Goal: Transaction & Acquisition: Subscribe to service/newsletter

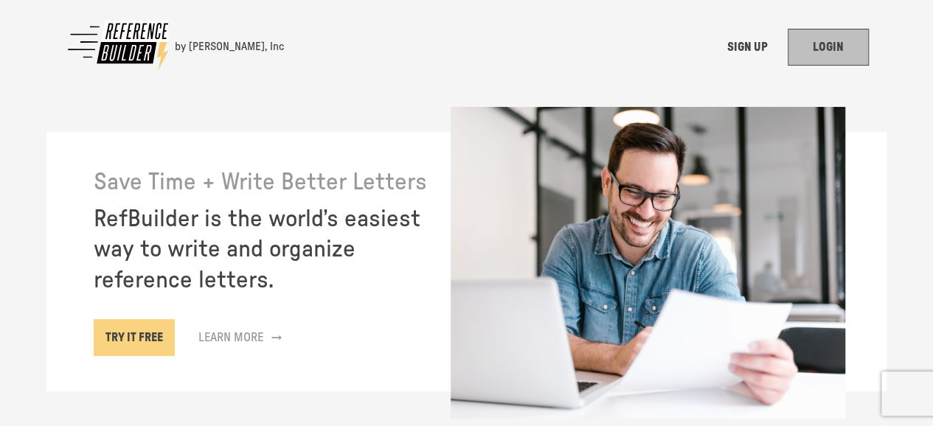
click at [824, 58] on link "LOGIN" at bounding box center [827, 47] width 81 height 37
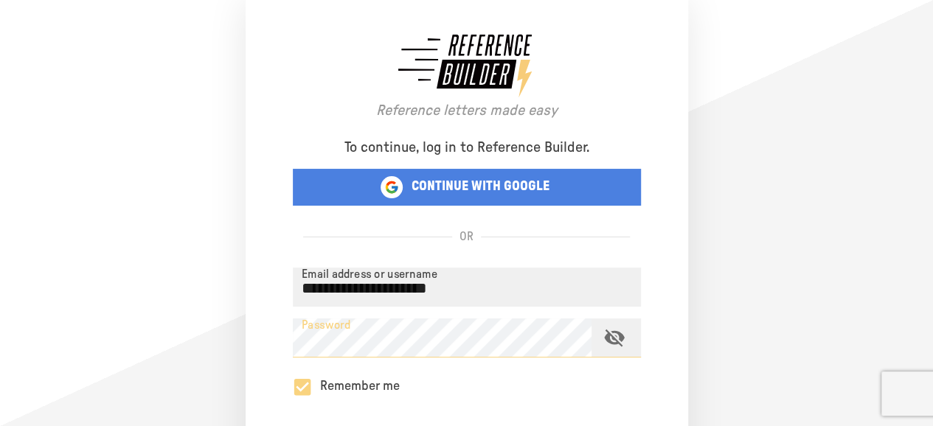
click at [599, 379] on div "Remember me" at bounding box center [467, 387] width 348 height 36
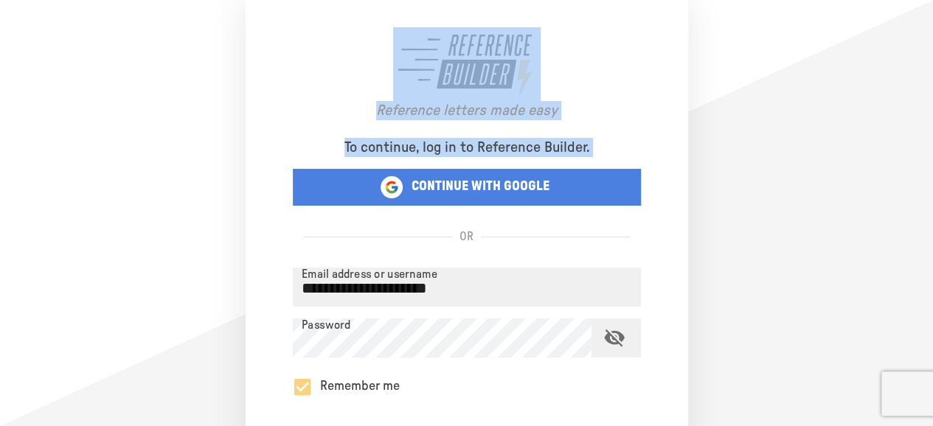
scroll to position [0, 11]
drag, startPoint x: 932, startPoint y: 147, endPoint x: 932, endPoint y: 243, distance: 95.8
click at [932, 243] on html "**********" at bounding box center [466, 213] width 933 height 426
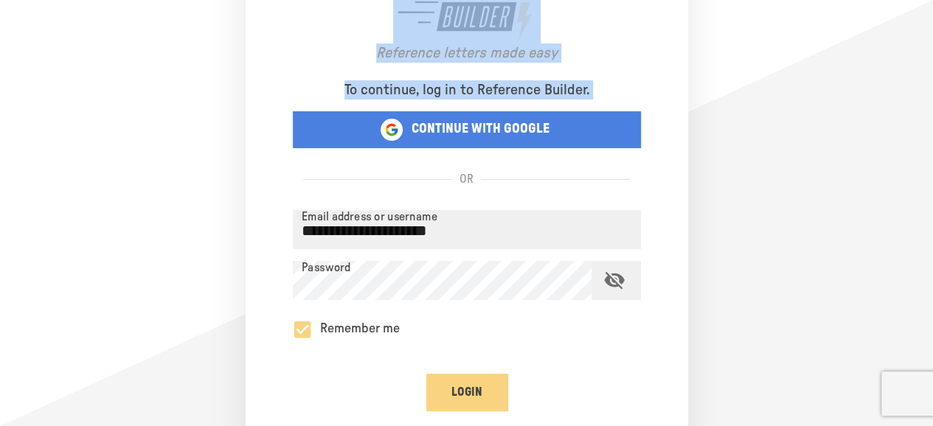
scroll to position [59, 11]
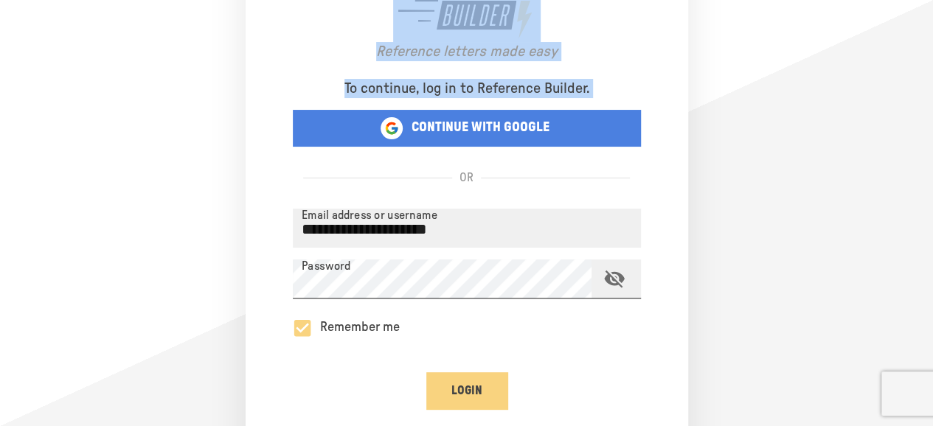
click at [609, 284] on icon "toggle password visibility" at bounding box center [614, 280] width 21 height 18
click at [609, 284] on icon "toggle password visibility" at bounding box center [614, 279] width 21 height 14
click at [609, 284] on icon "toggle password visibility" at bounding box center [614, 280] width 21 height 18
click at [609, 284] on icon "toggle password visibility" at bounding box center [614, 279] width 21 height 14
click at [456, 382] on button "Login" at bounding box center [466, 390] width 81 height 37
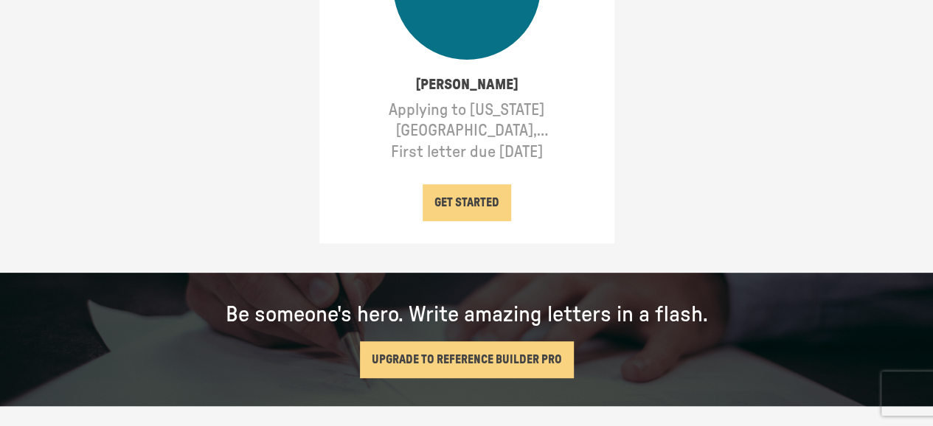
scroll to position [283, 0]
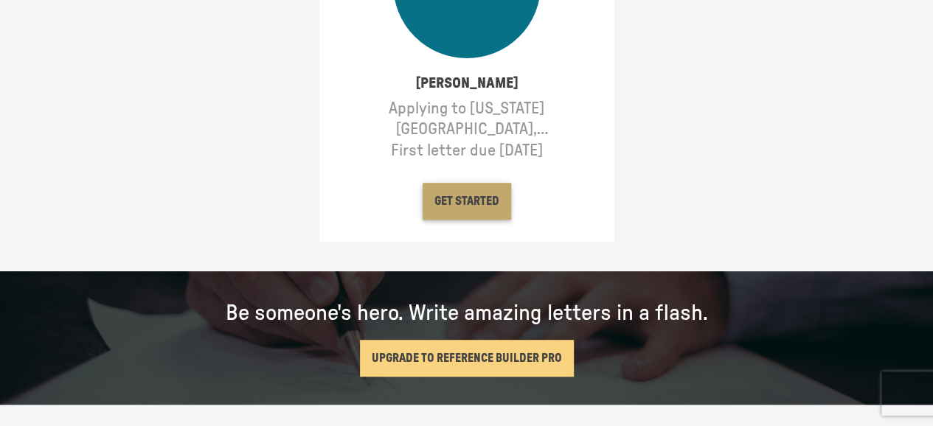
click at [470, 195] on button "GET STARTED" at bounding box center [466, 201] width 88 height 37
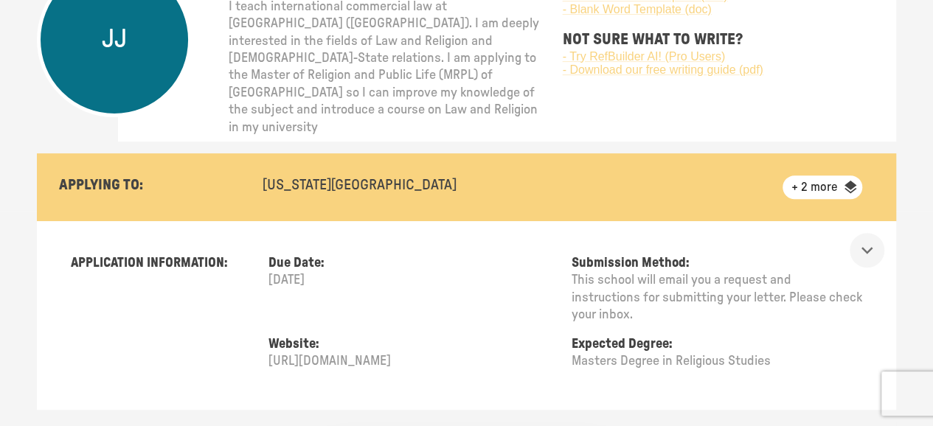
scroll to position [242, 0]
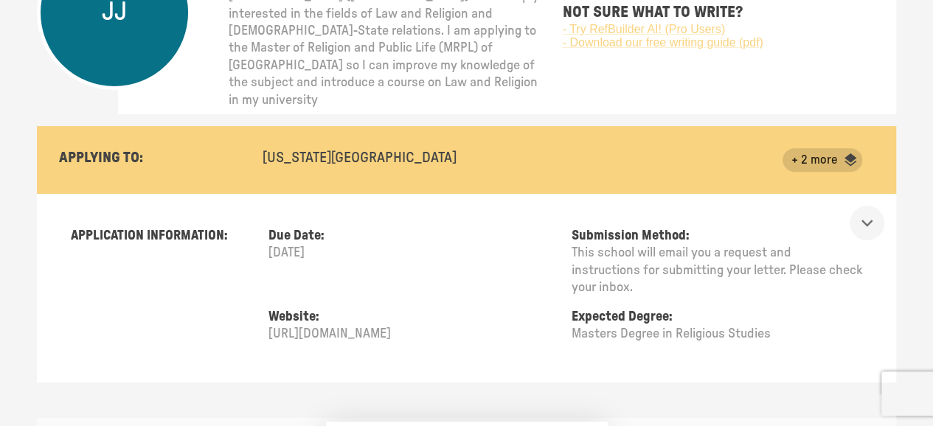
click at [815, 157] on span "+ 2 more" at bounding box center [814, 160] width 64 height 15
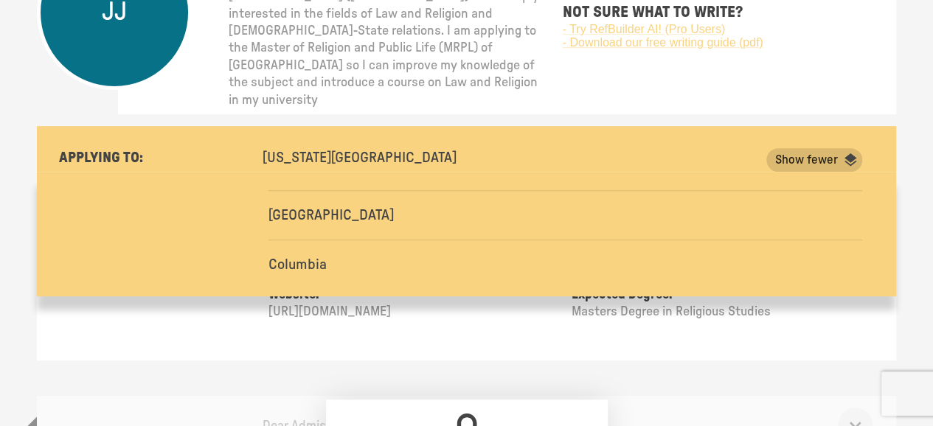
click at [844, 157] on span "Show fewer" at bounding box center [806, 160] width 80 height 15
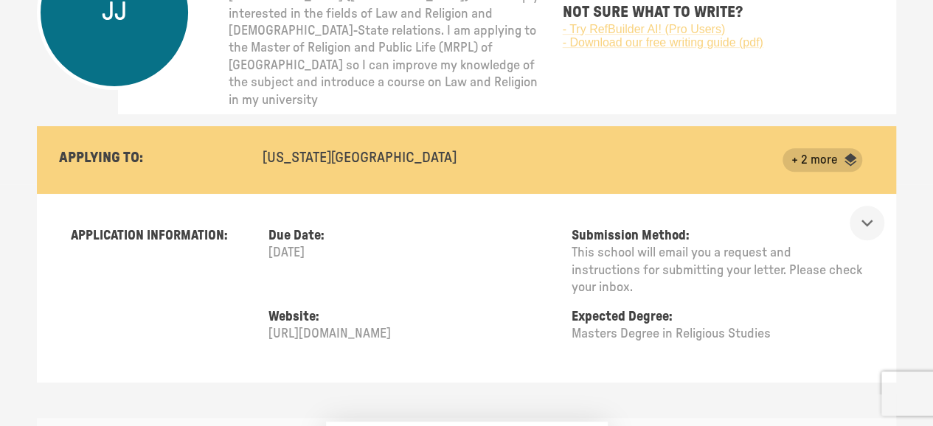
click at [844, 157] on span "+ 2 more" at bounding box center [814, 160] width 64 height 15
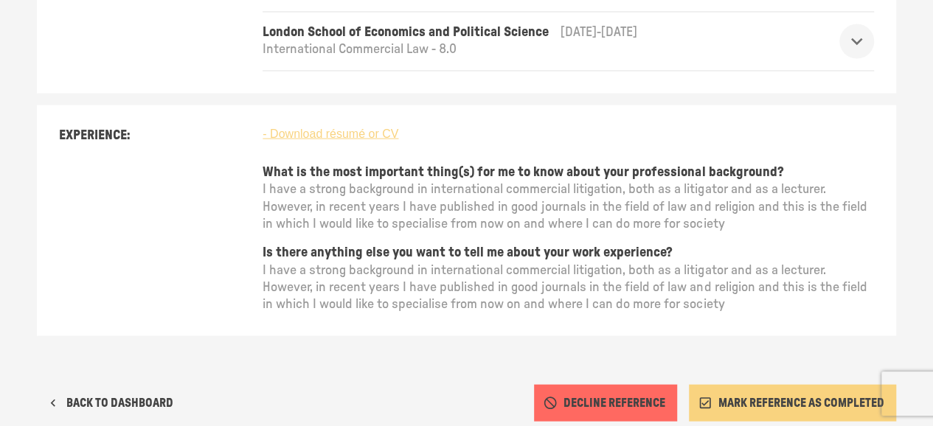
scroll to position [1616, 0]
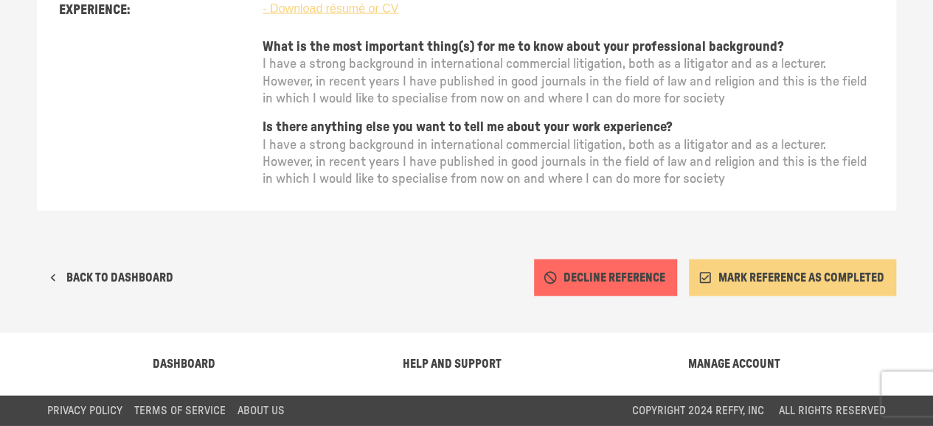
click at [737, 363] on button "MANAGE ACCOUNT" at bounding box center [734, 364] width 116 height 37
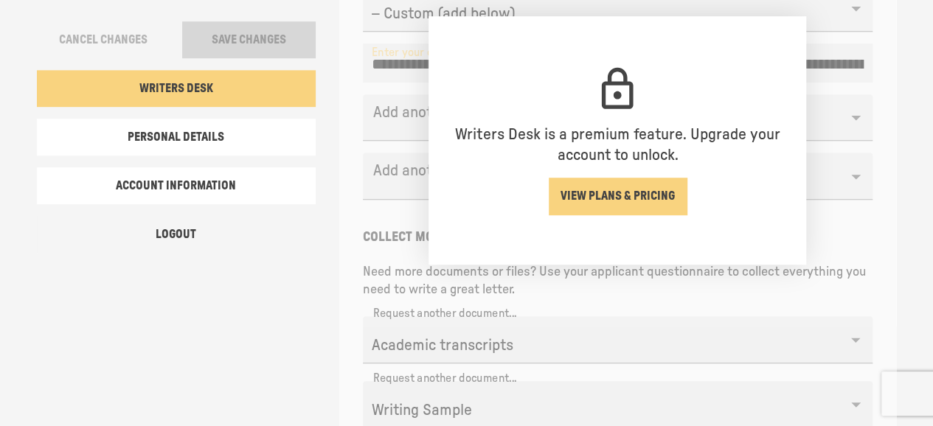
scroll to position [417, 0]
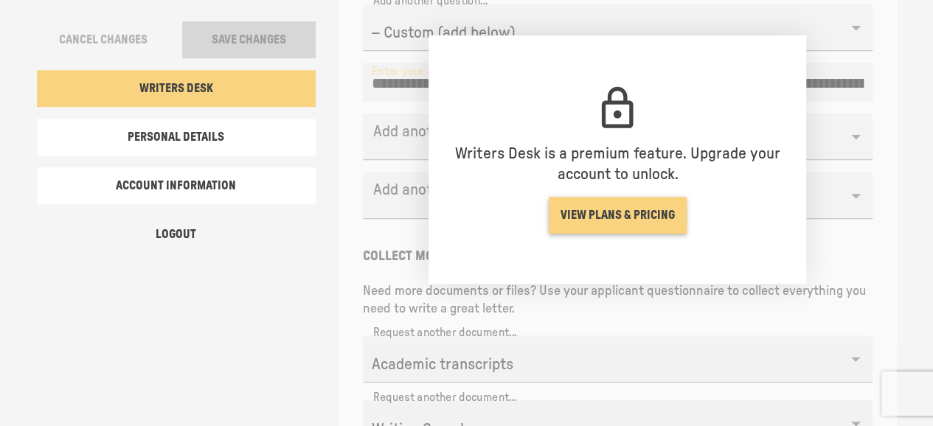
click at [634, 209] on link "VIEW PLANS & PRICING" at bounding box center [618, 215] width 138 height 37
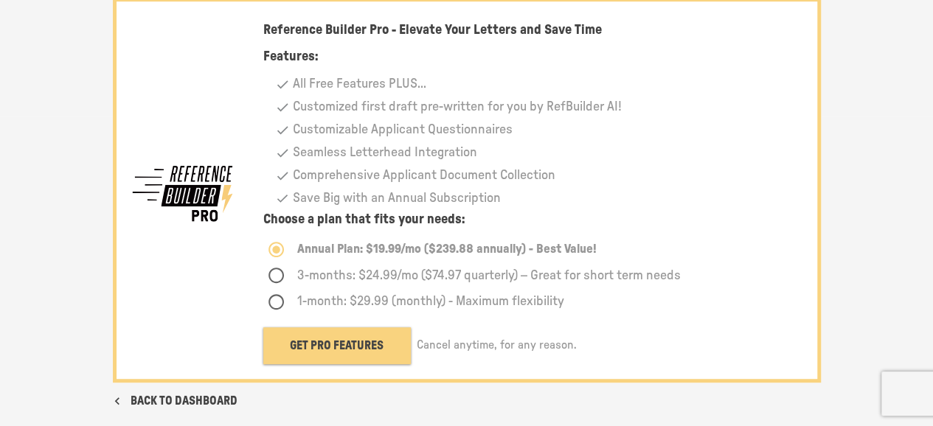
scroll to position [344, 0]
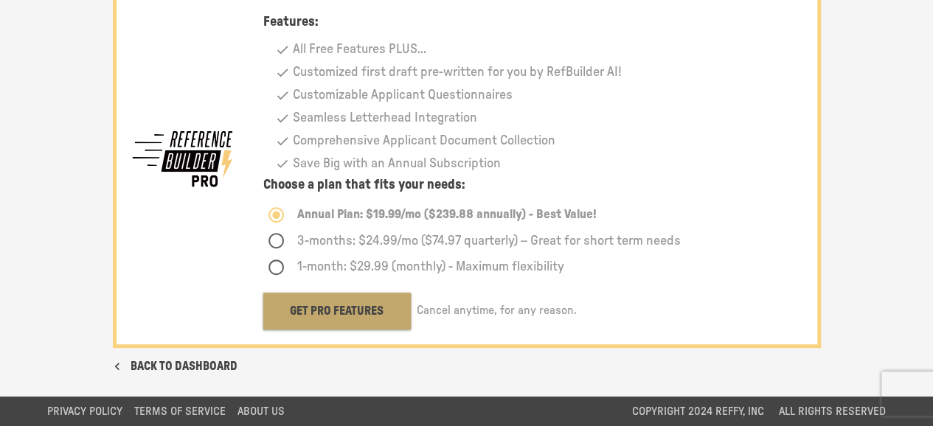
click at [370, 312] on button "Get Pro Features" at bounding box center [336, 311] width 147 height 37
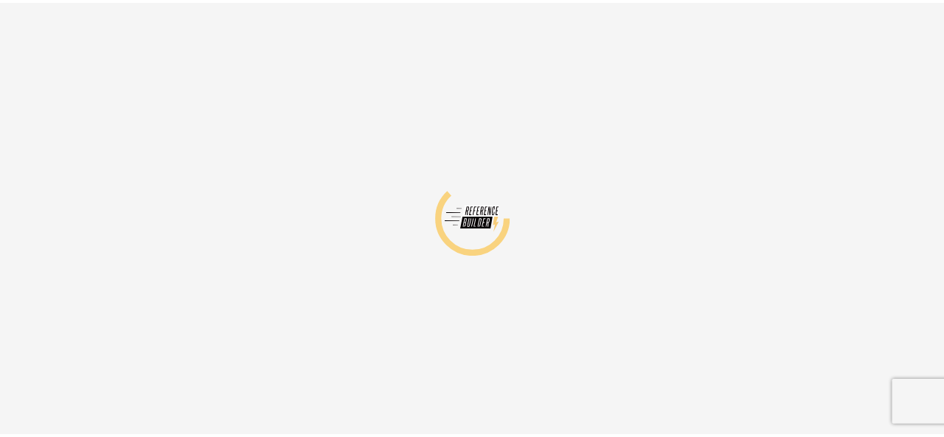
scroll to position [0, 0]
